Goal: Task Accomplishment & Management: Use online tool/utility

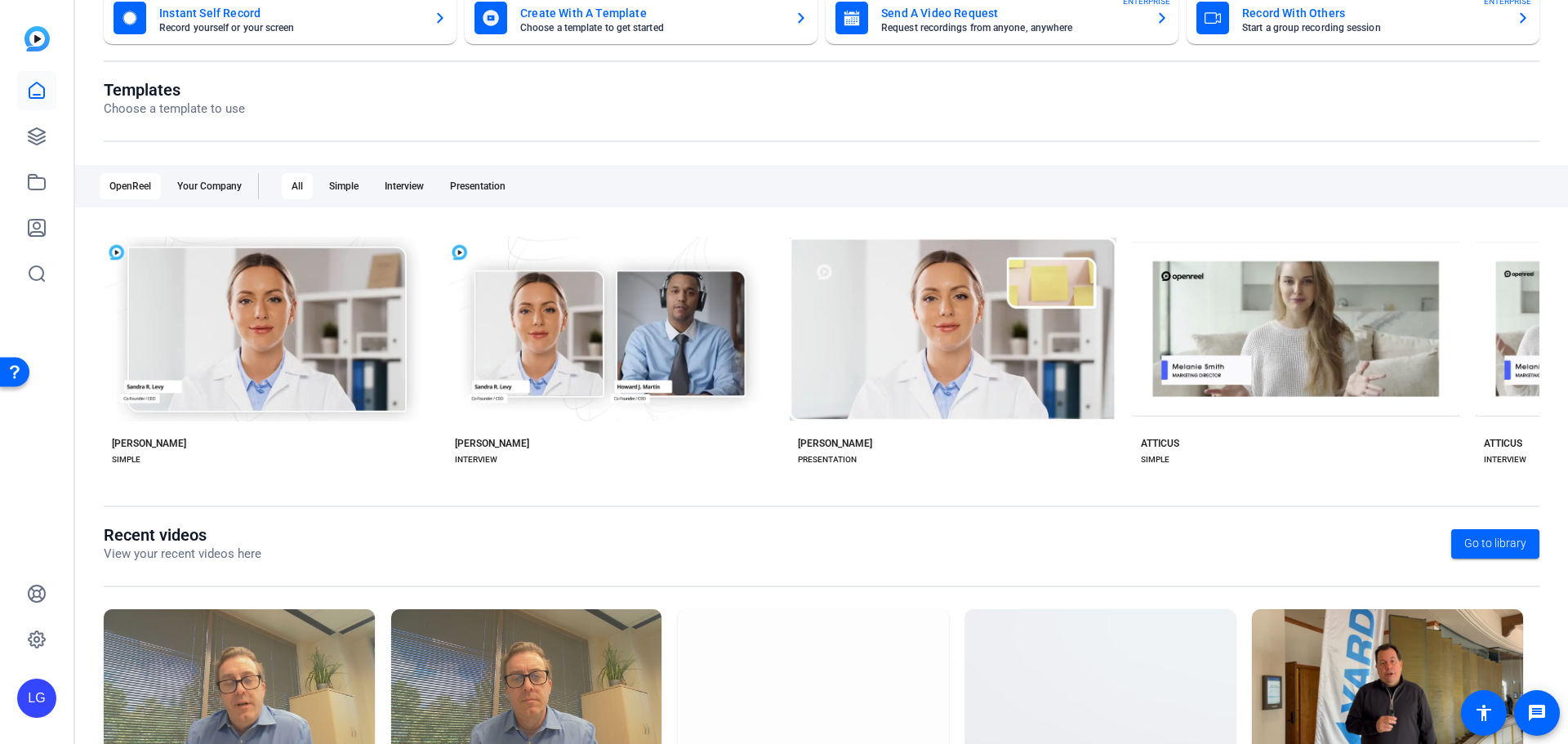
scroll to position [222, 0]
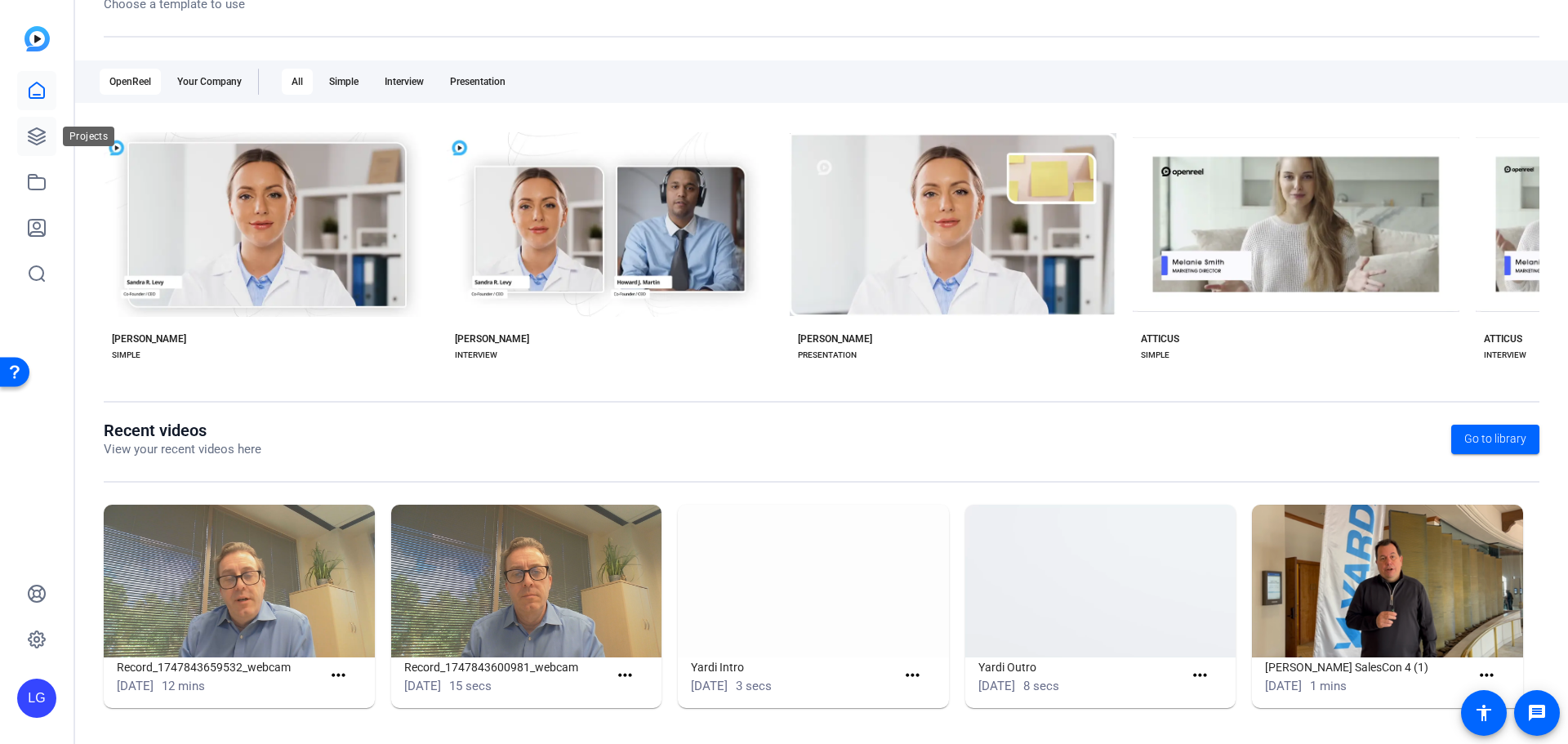
drag, startPoint x: 43, startPoint y: 142, endPoint x: 44, endPoint y: 128, distance: 14.0
click at [43, 142] on icon at bounding box center [36, 136] width 16 height 16
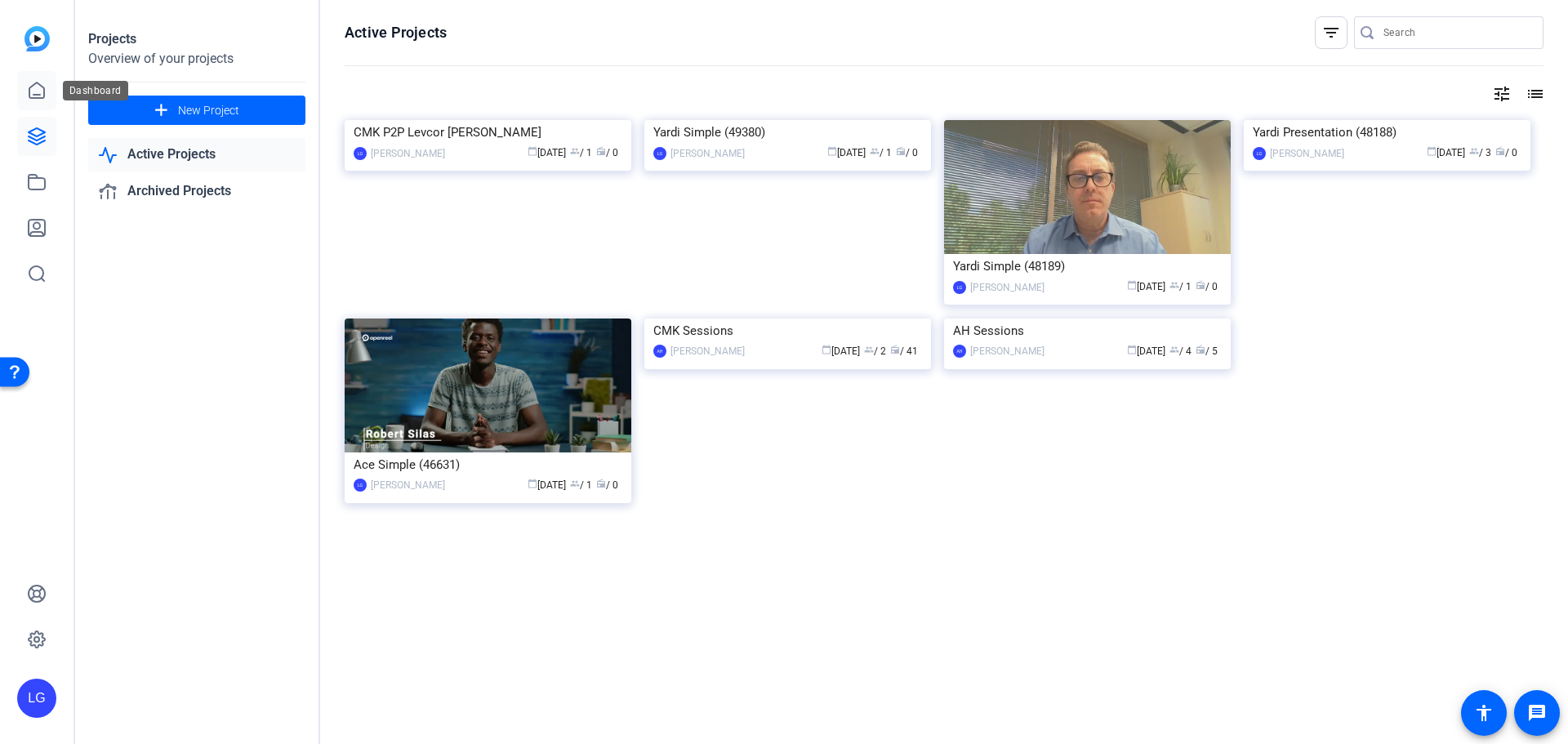
click at [48, 83] on link at bounding box center [36, 91] width 39 height 39
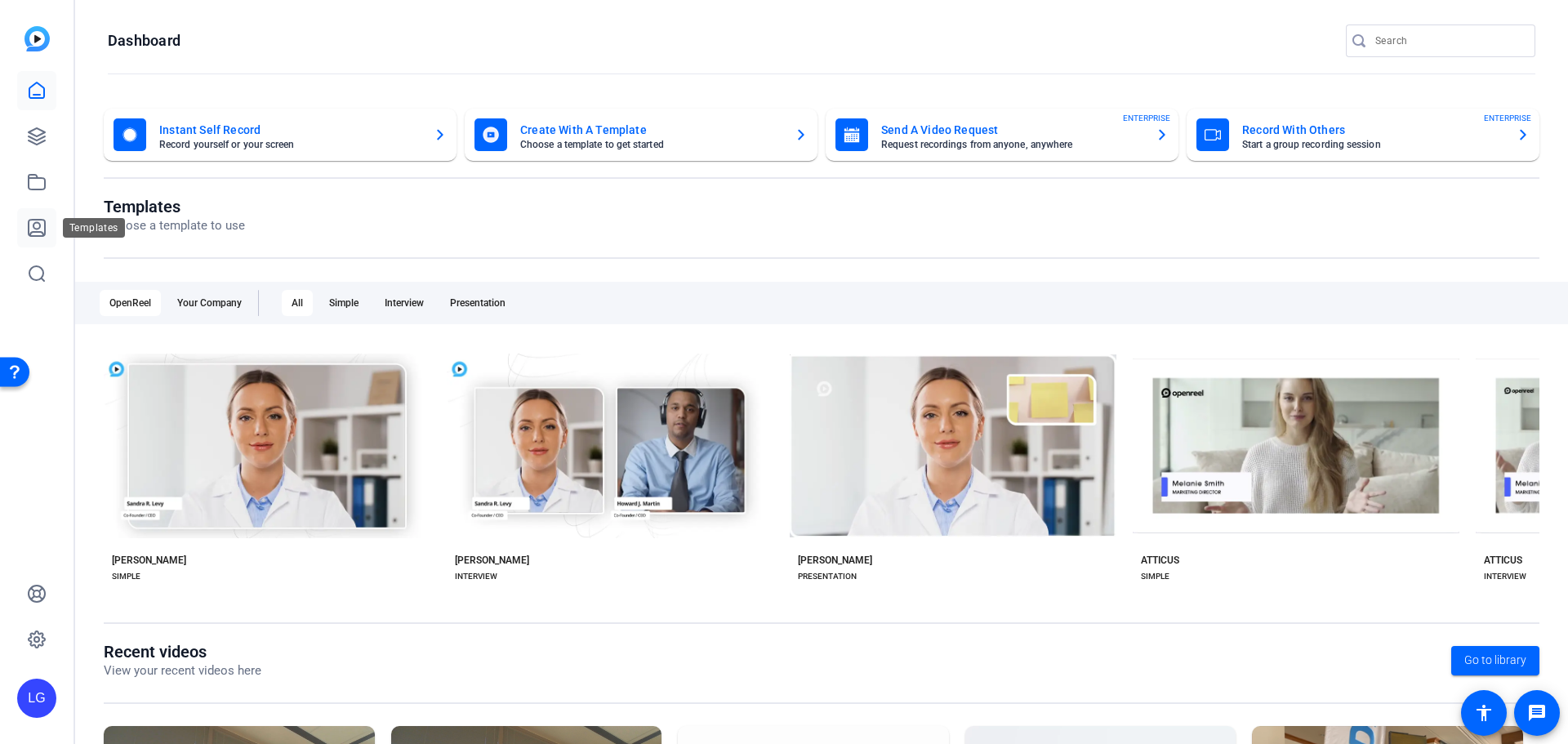
click at [35, 225] on icon at bounding box center [36, 228] width 20 height 20
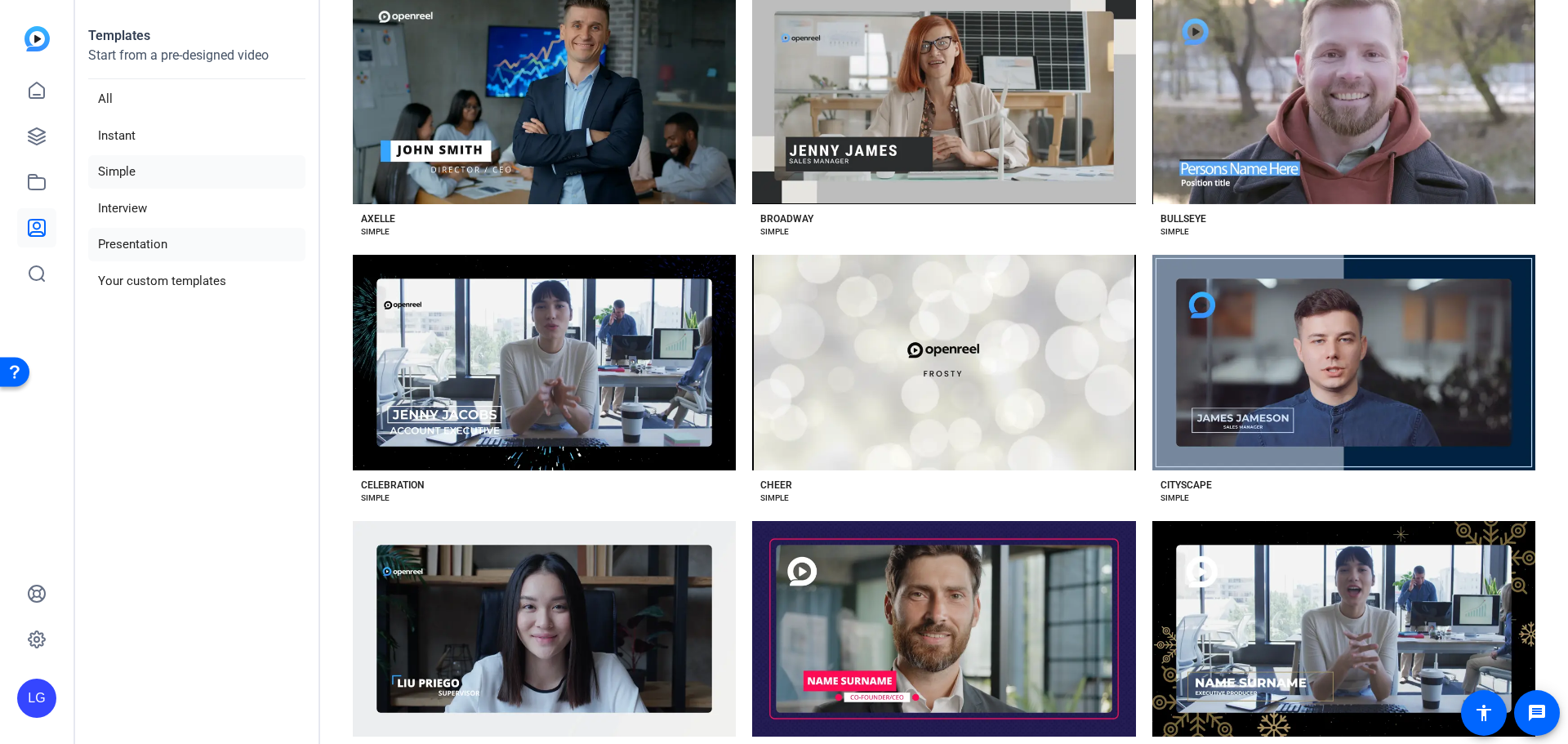
scroll to position [408, 0]
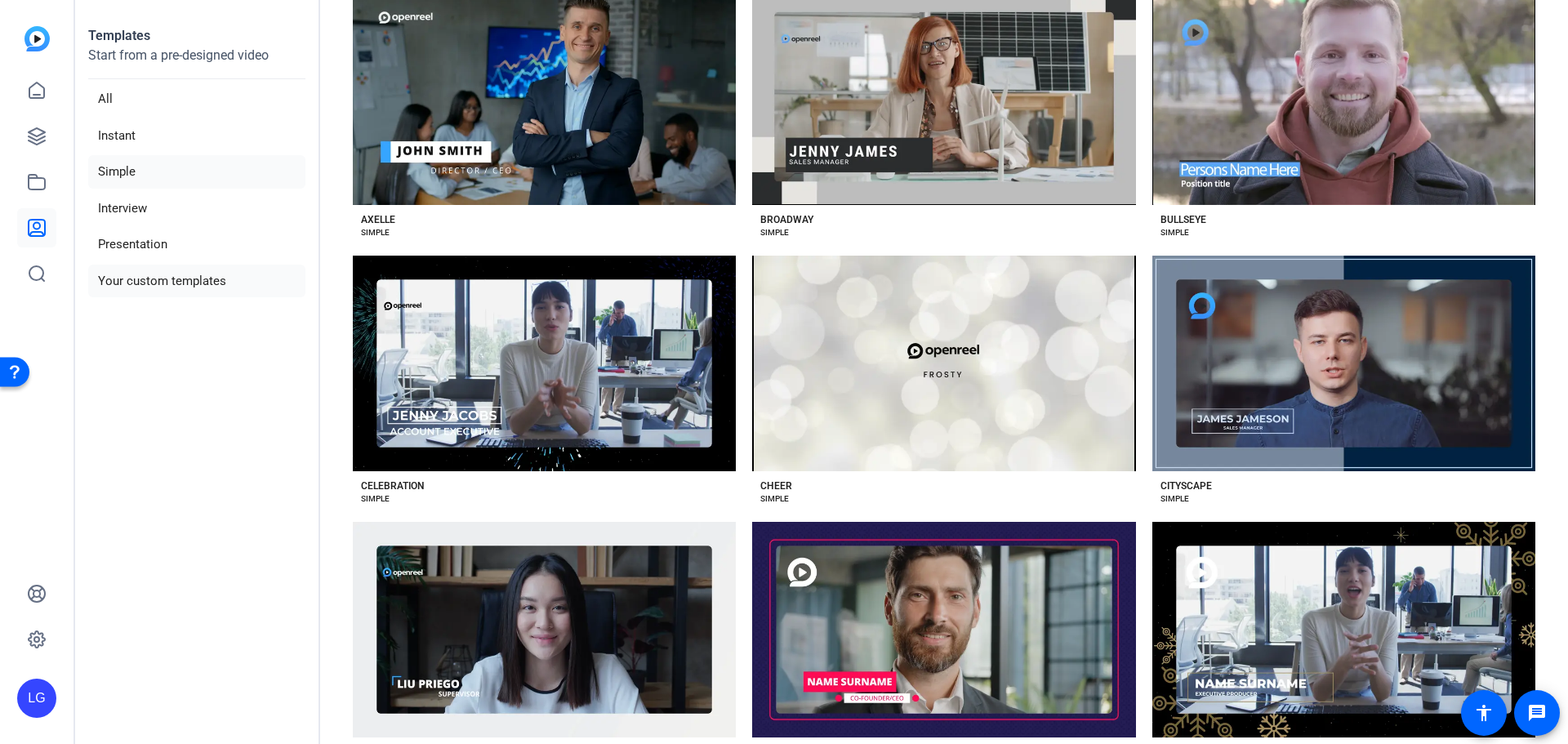
click at [166, 270] on li "Your custom templates" at bounding box center [197, 281] width 217 height 34
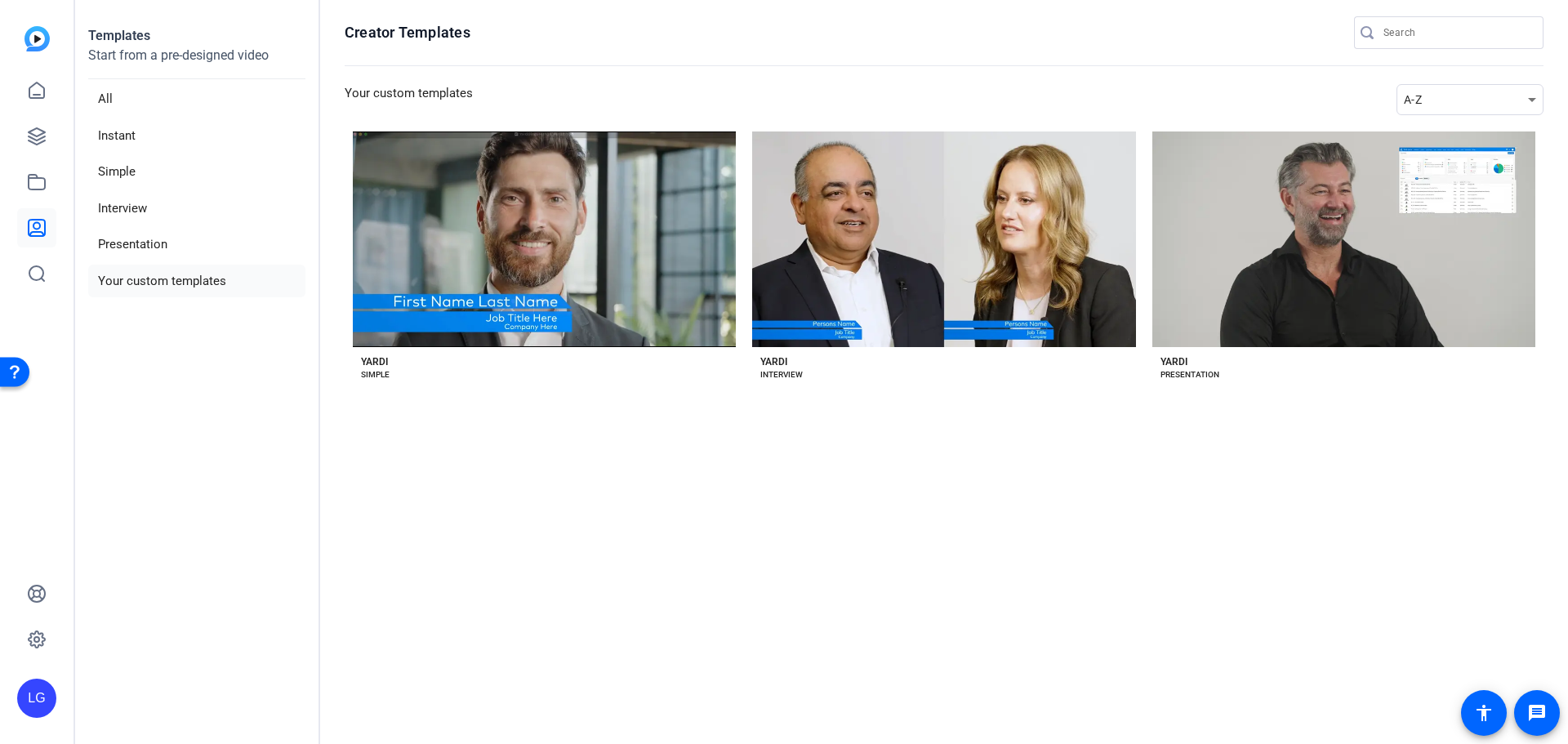
scroll to position [0, 0]
click at [141, 97] on li "All" at bounding box center [197, 100] width 217 height 34
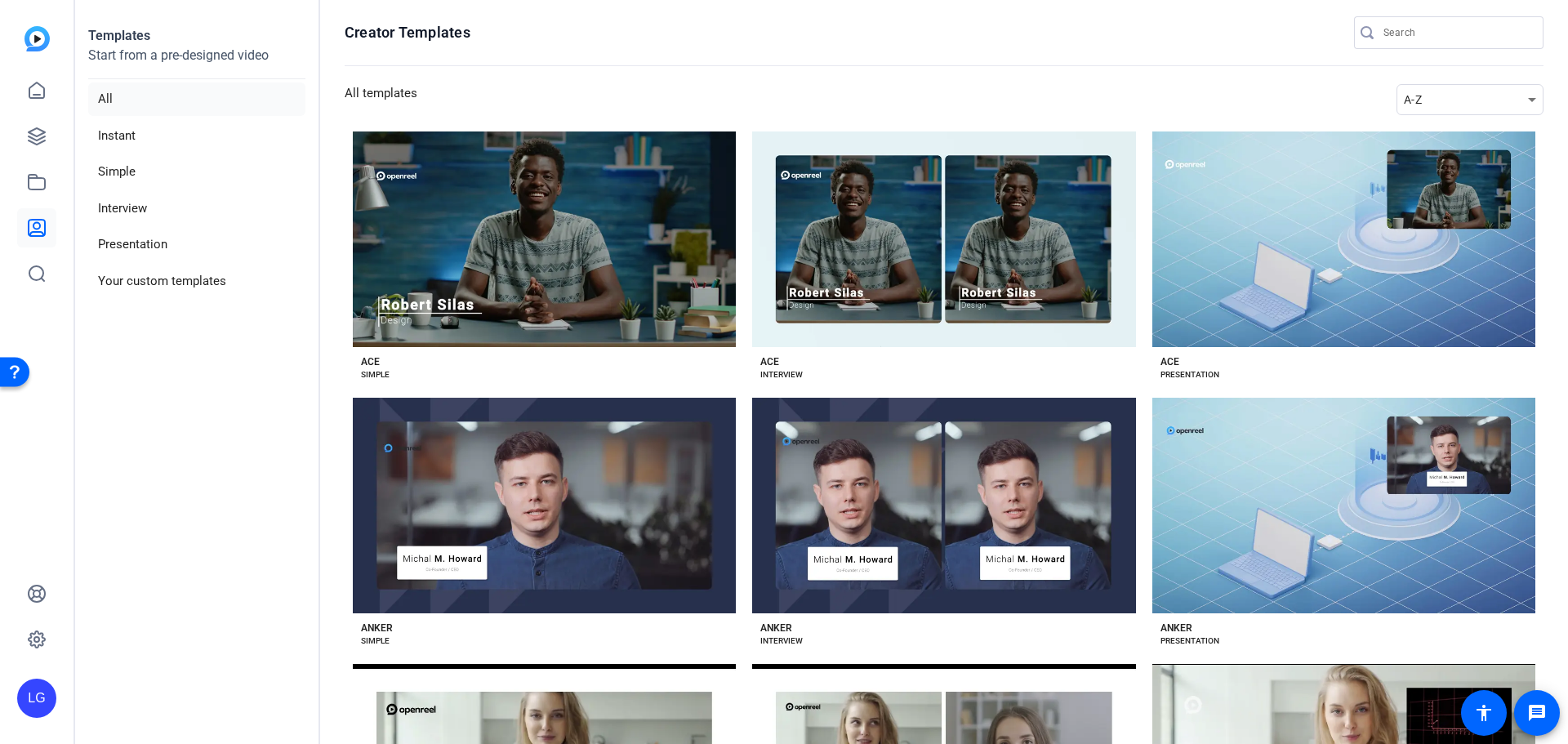
click at [28, 34] on img at bounding box center [37, 38] width 25 height 25
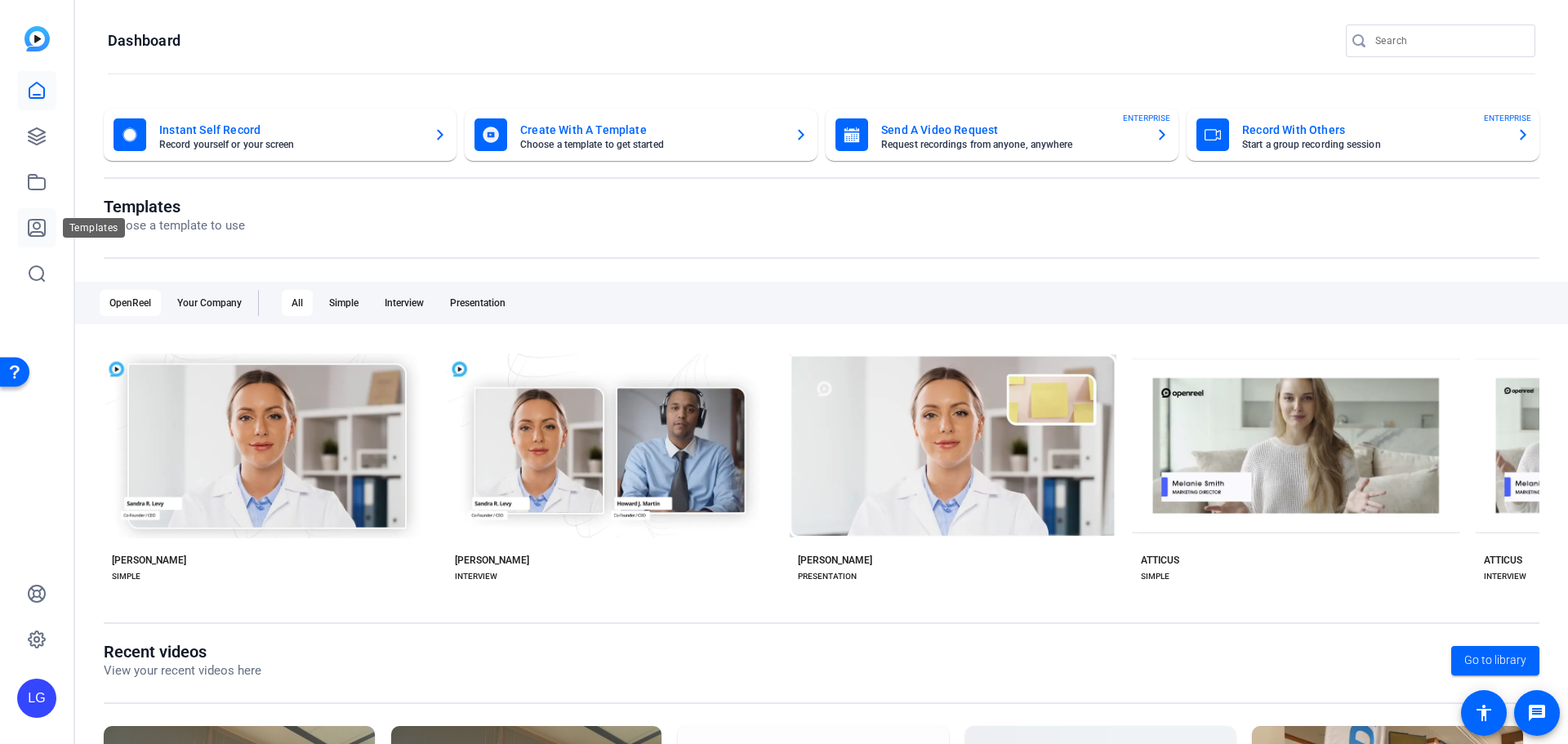
click at [24, 222] on link at bounding box center [36, 228] width 39 height 39
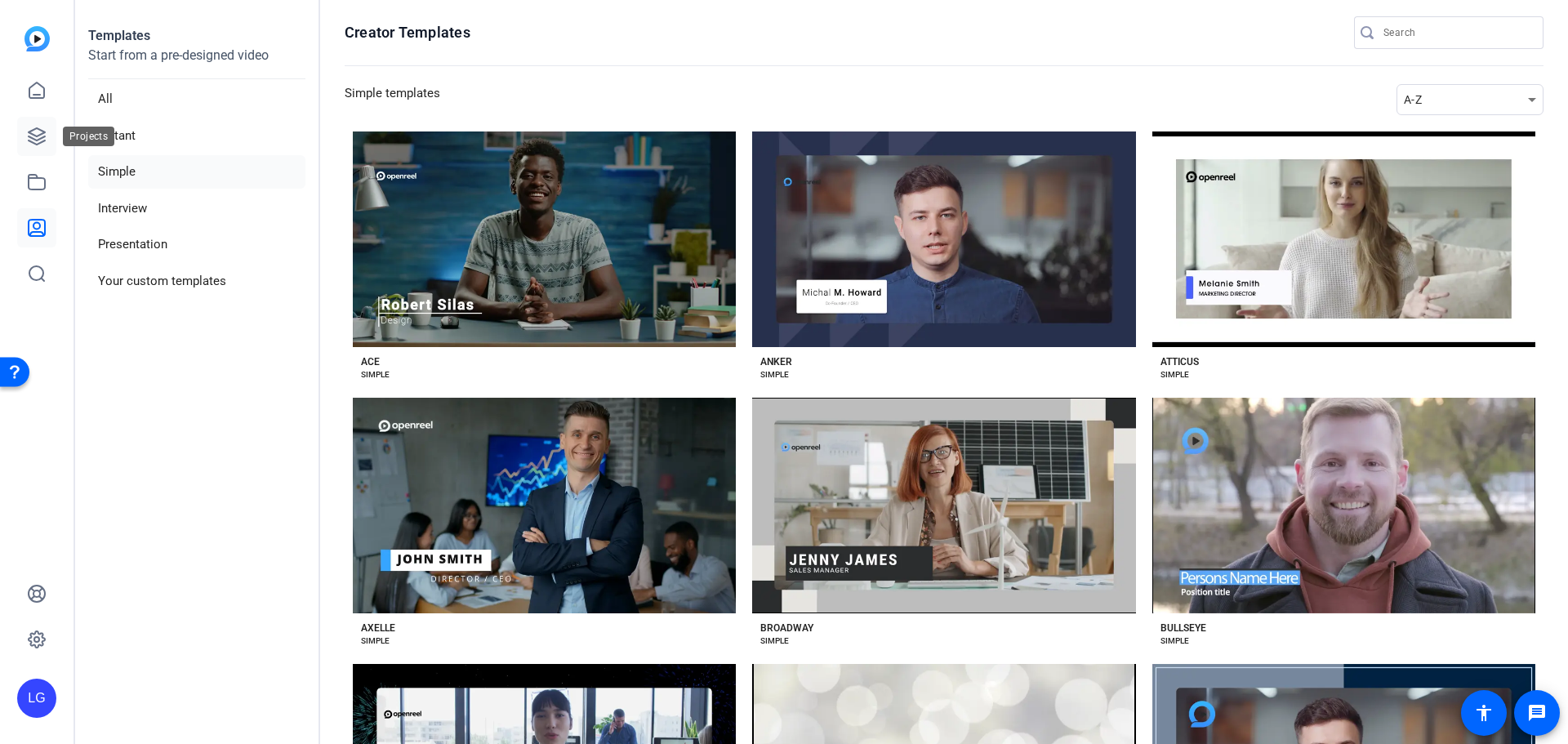
click at [29, 130] on icon at bounding box center [36, 136] width 20 height 20
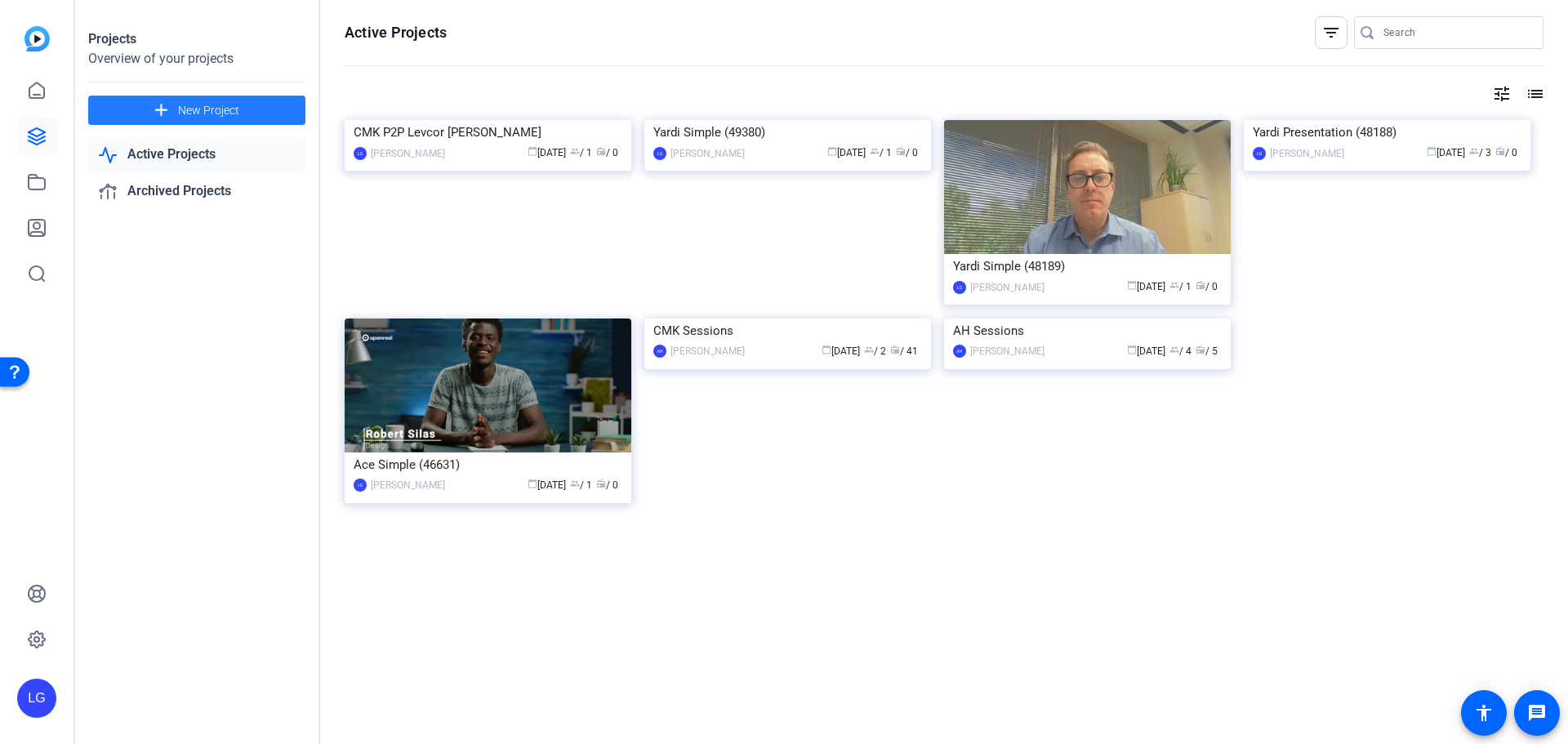
click at [133, 108] on span at bounding box center [197, 110] width 217 height 39
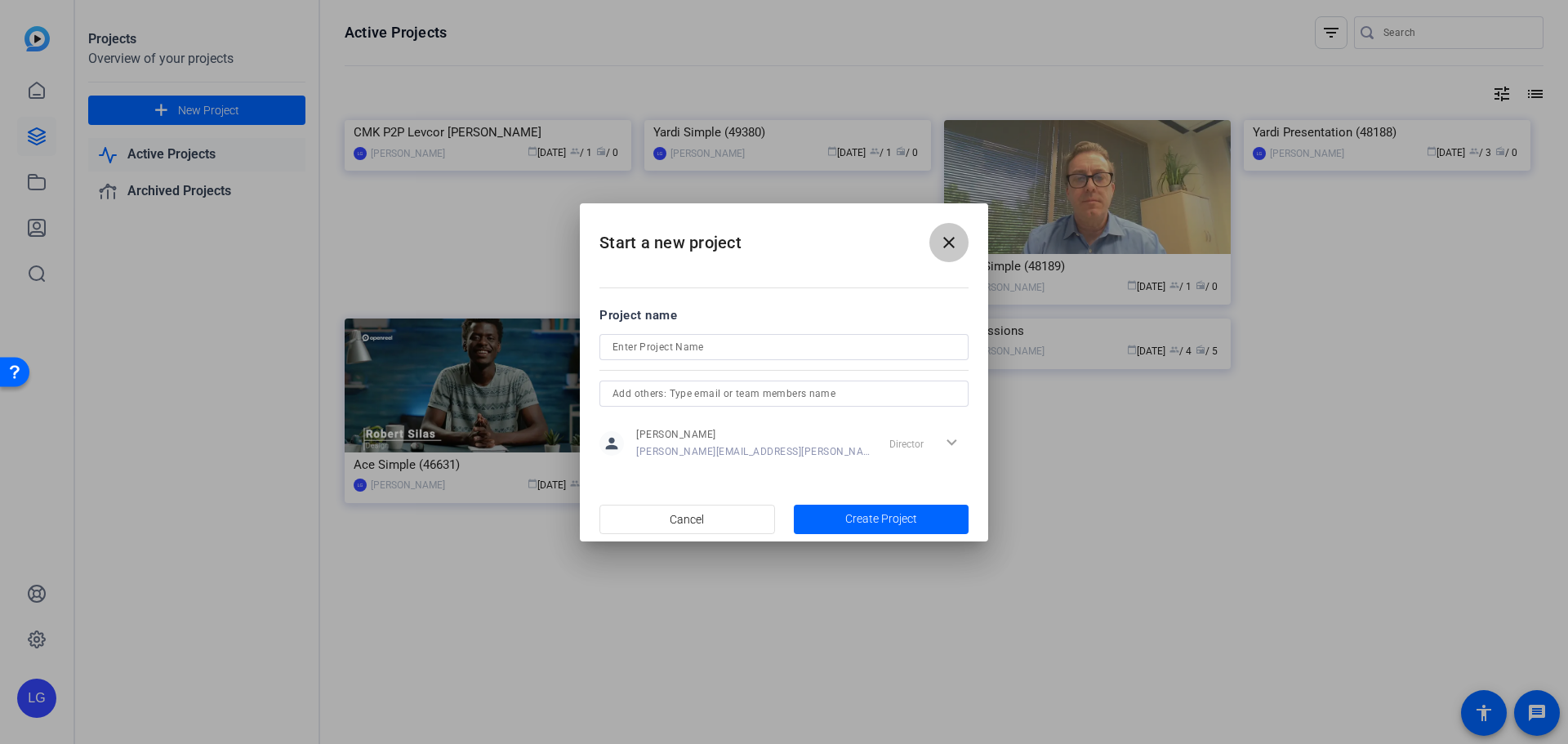
click at [948, 241] on mat-icon "close" at bounding box center [949, 243] width 20 height 20
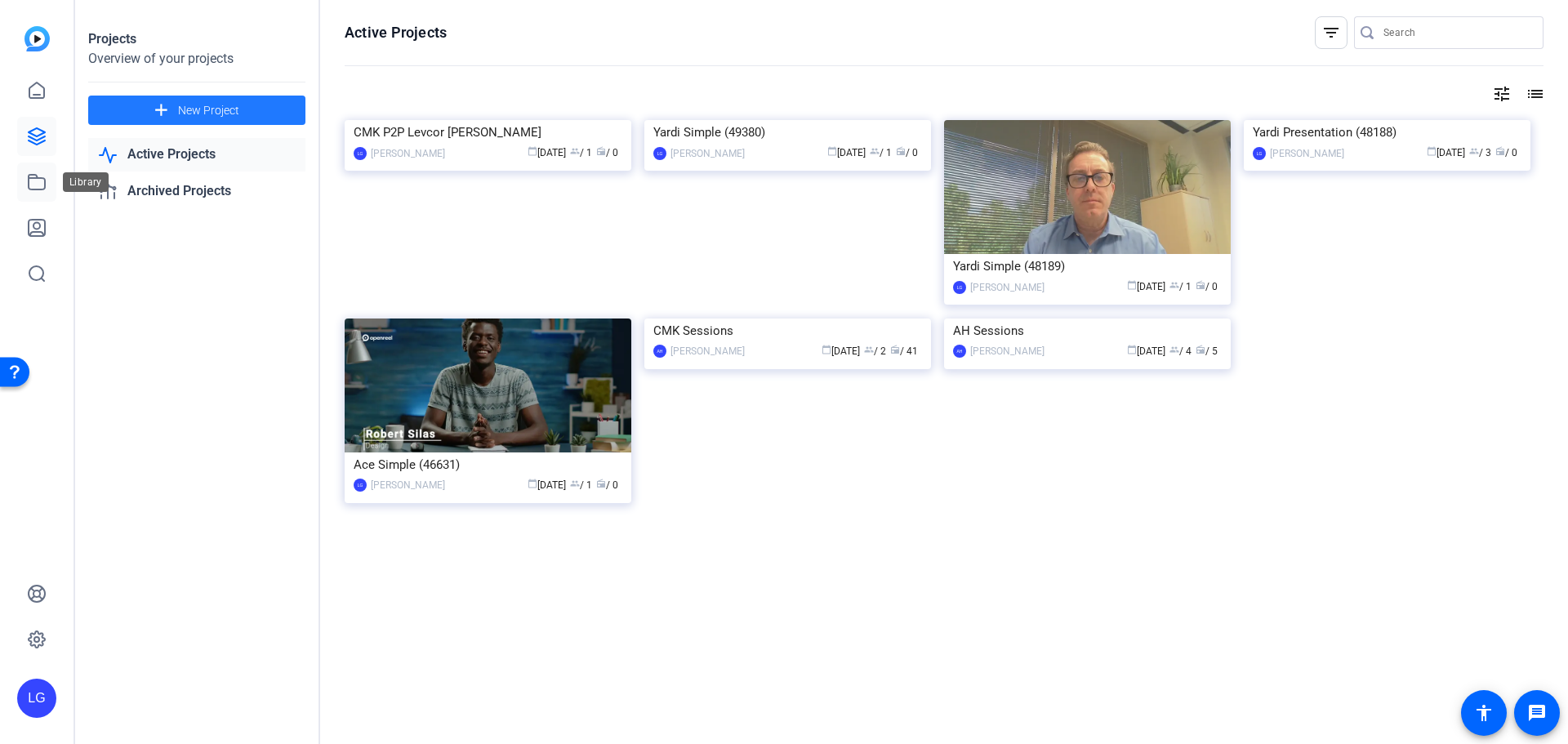
click at [42, 184] on icon at bounding box center [36, 182] width 20 height 20
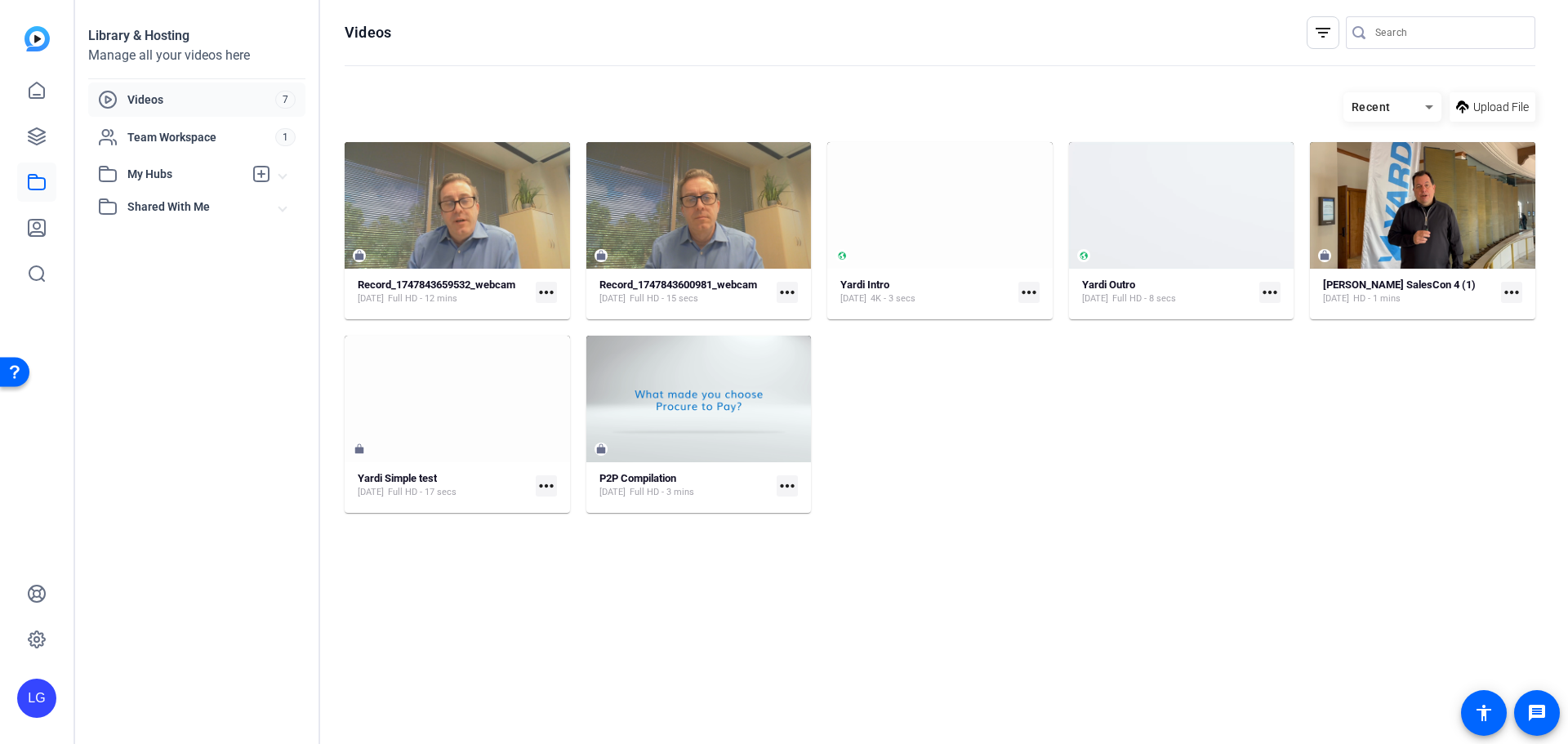
click at [188, 212] on span "Shared With Me" at bounding box center [203, 206] width 152 height 17
click at [38, 40] on img at bounding box center [37, 38] width 25 height 25
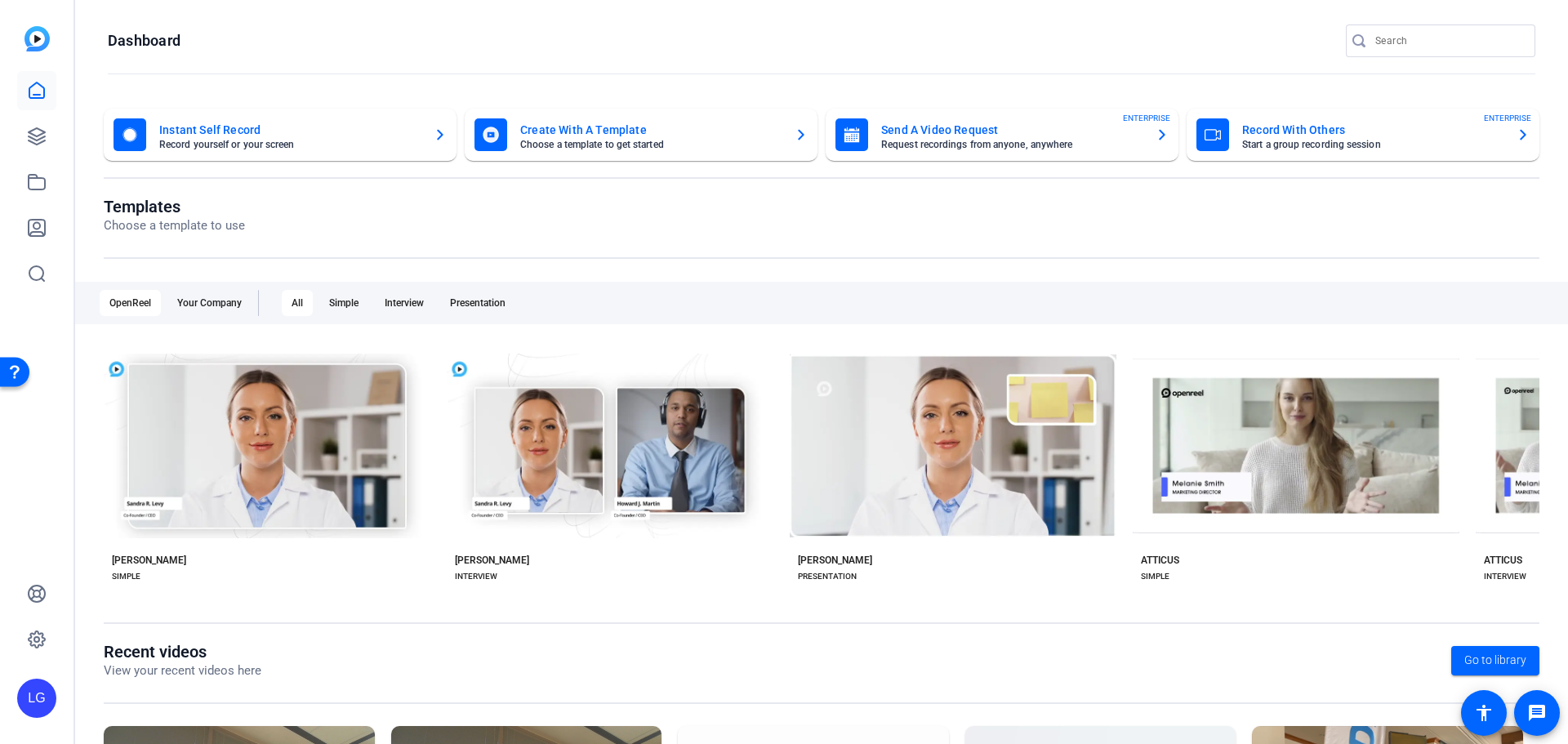
click at [650, 144] on mat-card-subtitle "Choose a template to get started" at bounding box center [651, 144] width 262 height 10
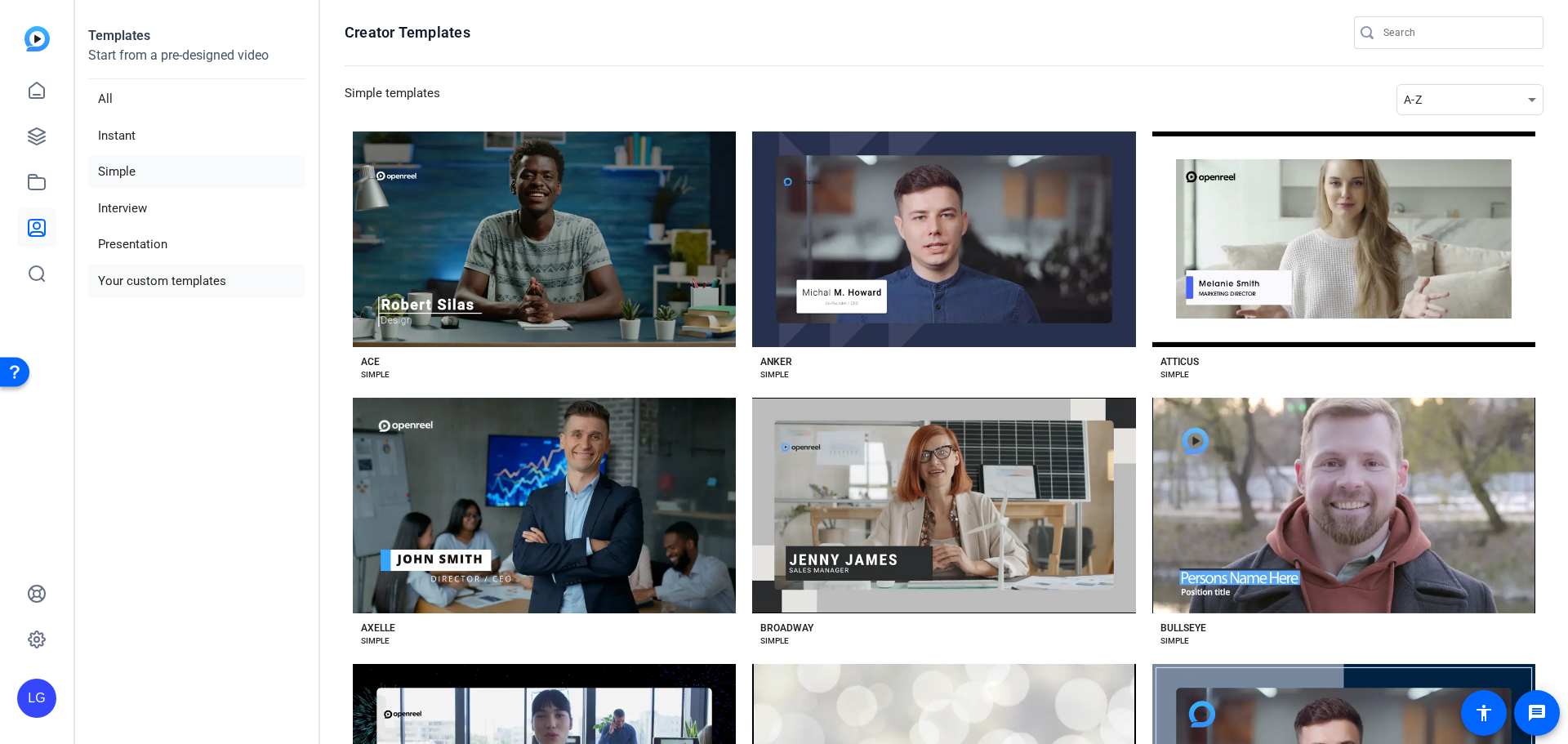
click at [192, 276] on li "Your custom templates" at bounding box center [197, 281] width 217 height 34
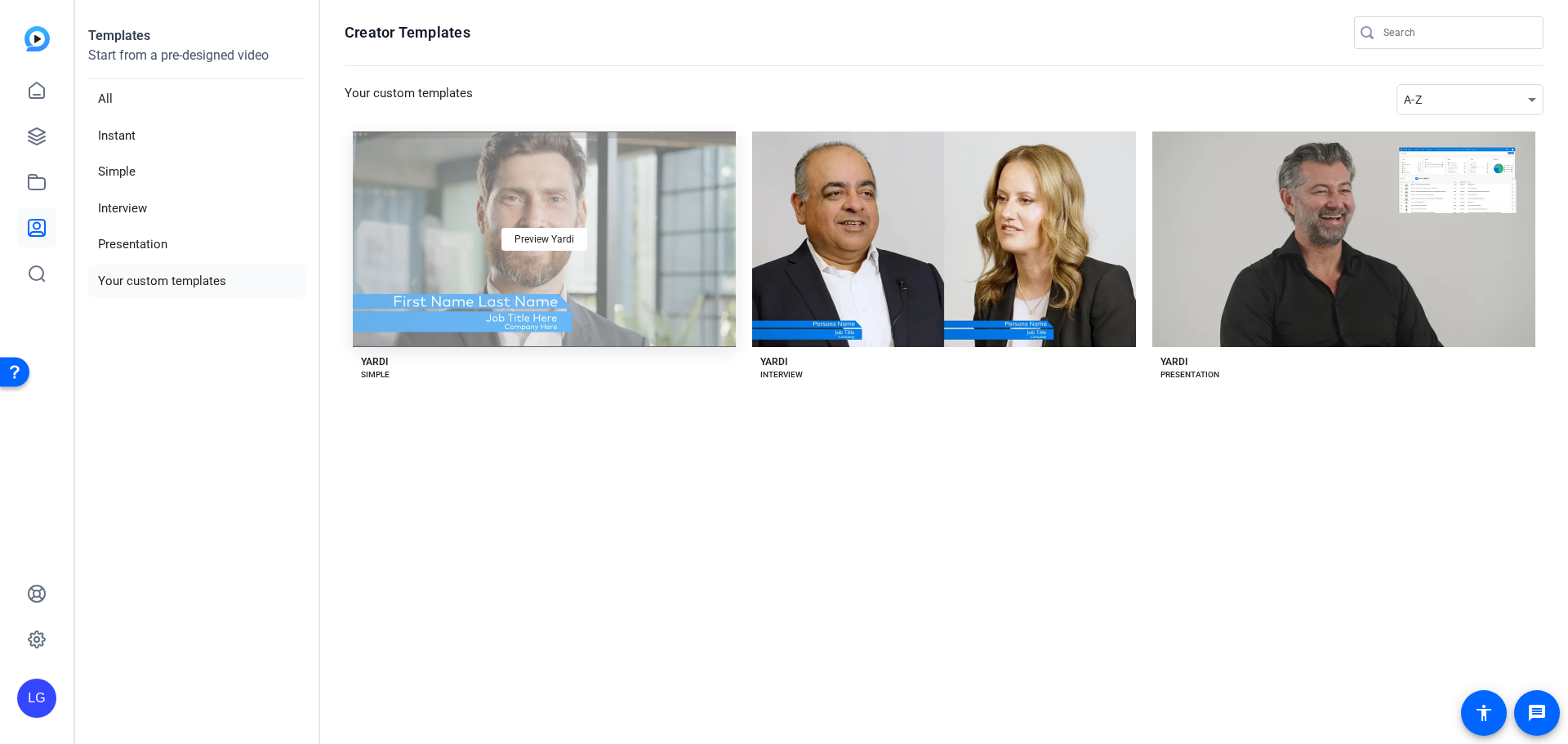
click at [518, 270] on div "Preview Yardi" at bounding box center [544, 239] width 383 height 215
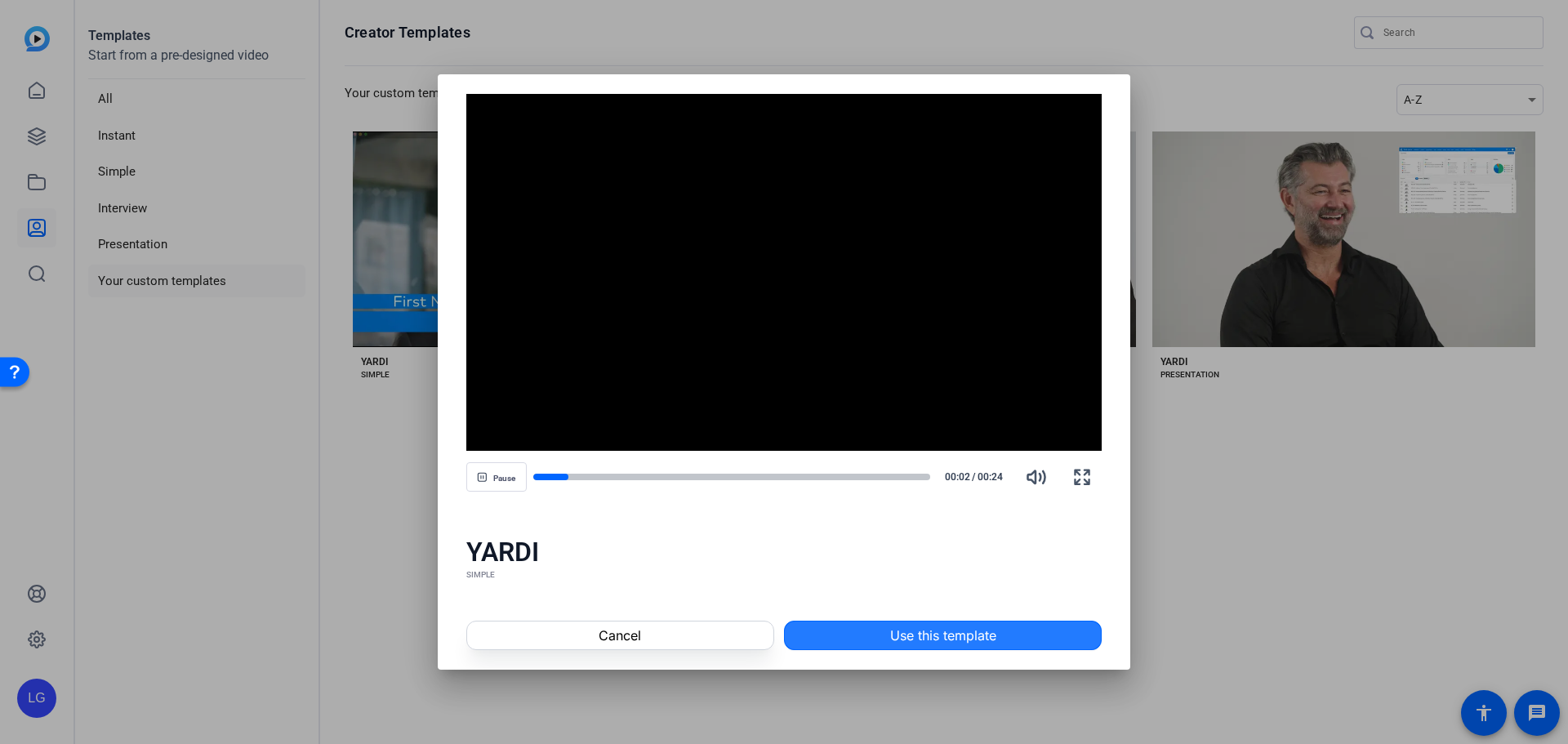
click at [859, 629] on span at bounding box center [942, 635] width 316 height 39
